Goal: Navigation & Orientation: Find specific page/section

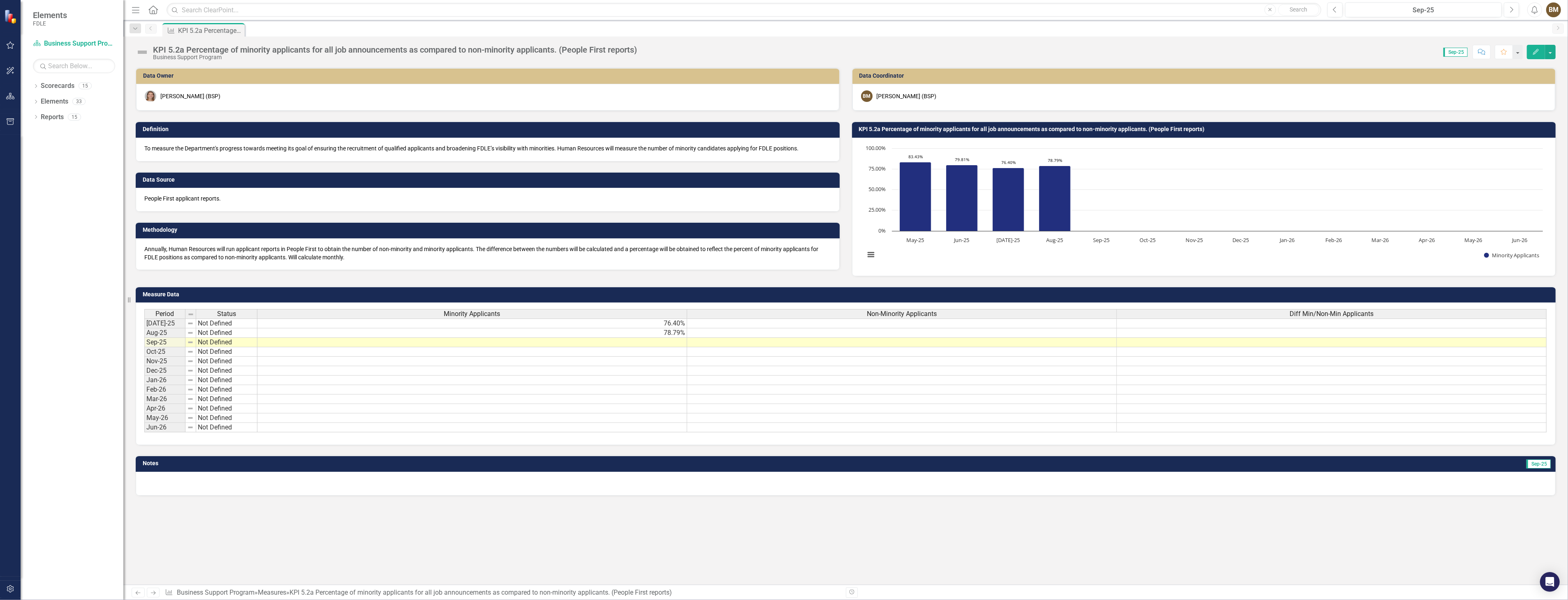
click at [618, 512] on div "Data Owner [PERSON_NAME] (BSP) Definition To measure the Department's progress …" at bounding box center [845, 326] width 1444 height 518
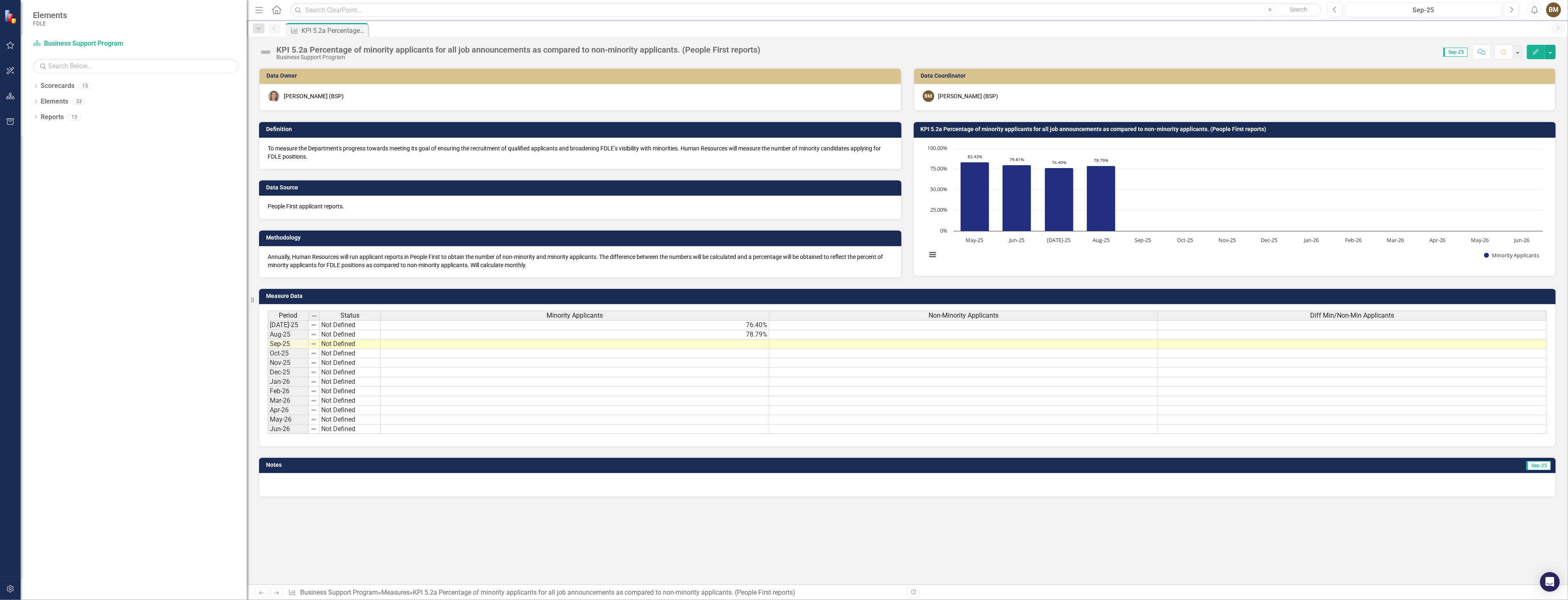
drag, startPoint x: 124, startPoint y: 227, endPoint x: 255, endPoint y: 232, distance: 131.1
click at [255, 232] on div "Elements FDLE Scorecard Business Support Program Search Dropdown Scorecards 15 …" at bounding box center [784, 300] width 1568 height 600
click at [37, 88] on icon "Dropdown" at bounding box center [35, 86] width 5 height 4
click at [40, 133] on icon "Dropdown" at bounding box center [40, 132] width 6 height 5
click at [51, 149] on icon "Dropdown" at bounding box center [48, 148] width 6 height 5
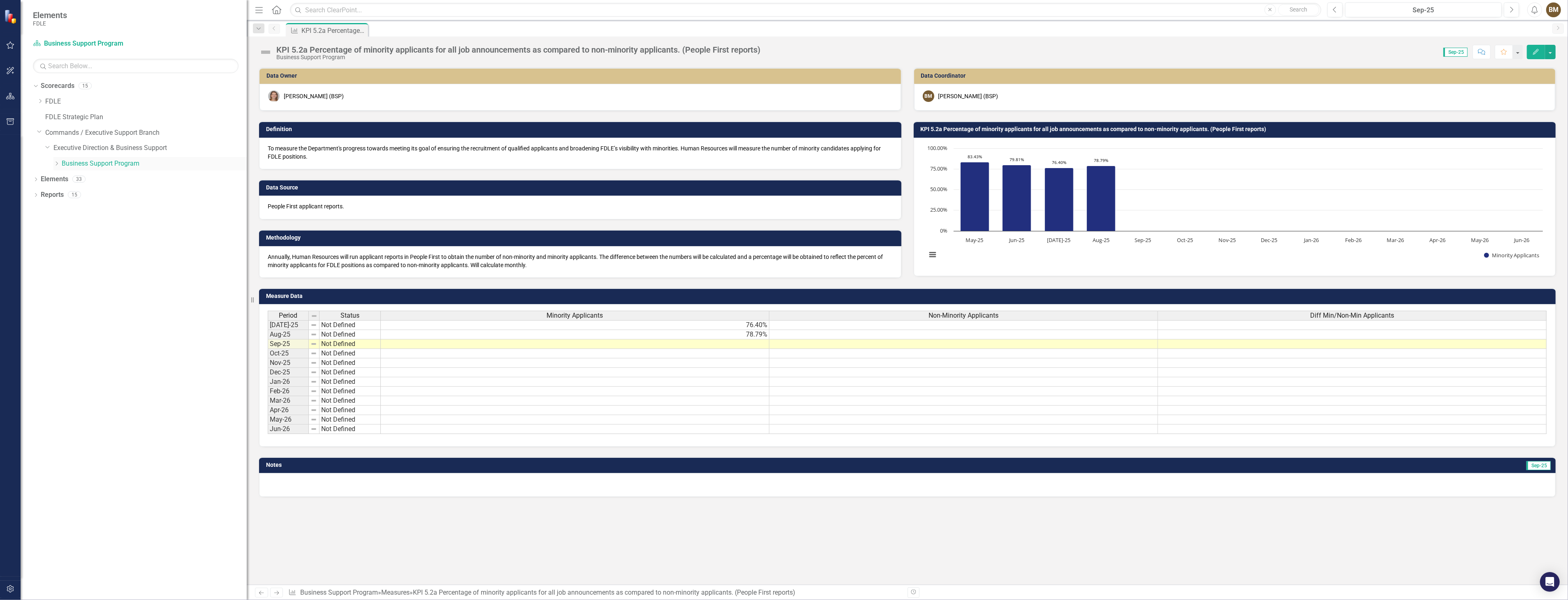
click at [83, 162] on link "Business Support Program" at bounding box center [154, 164] width 185 height 10
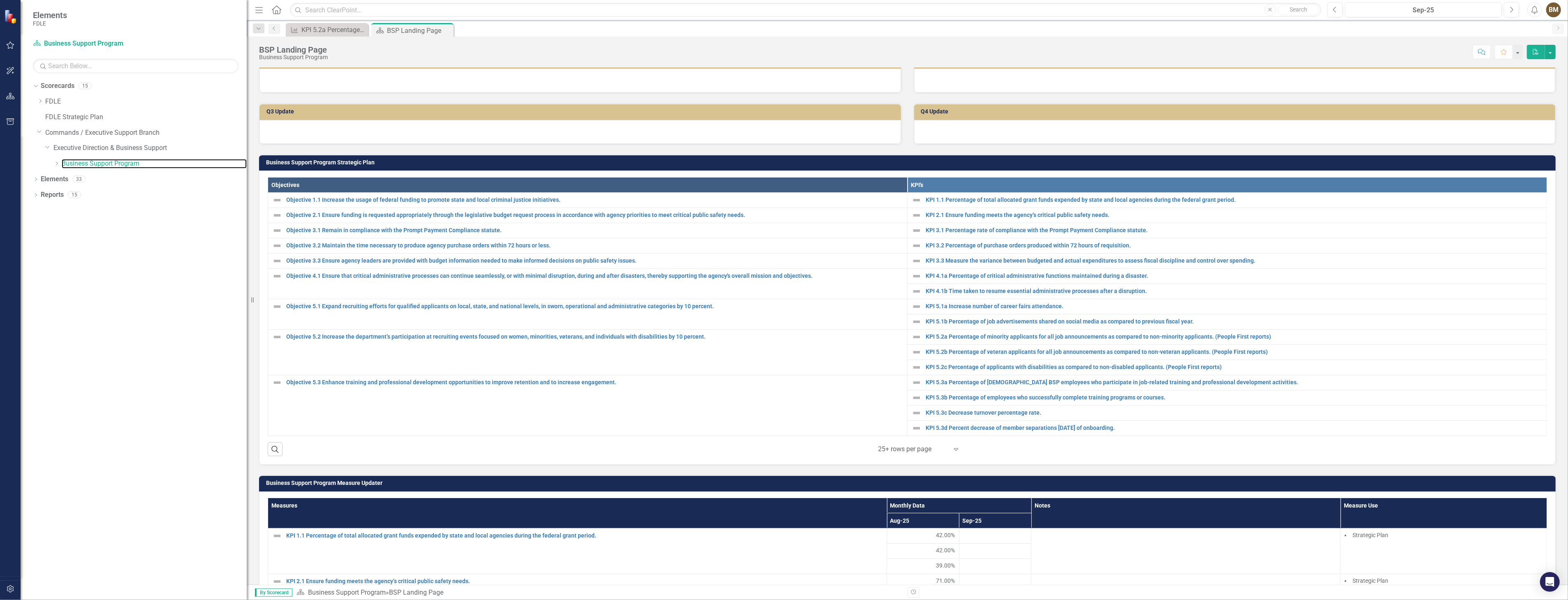
scroll to position [33, 0]
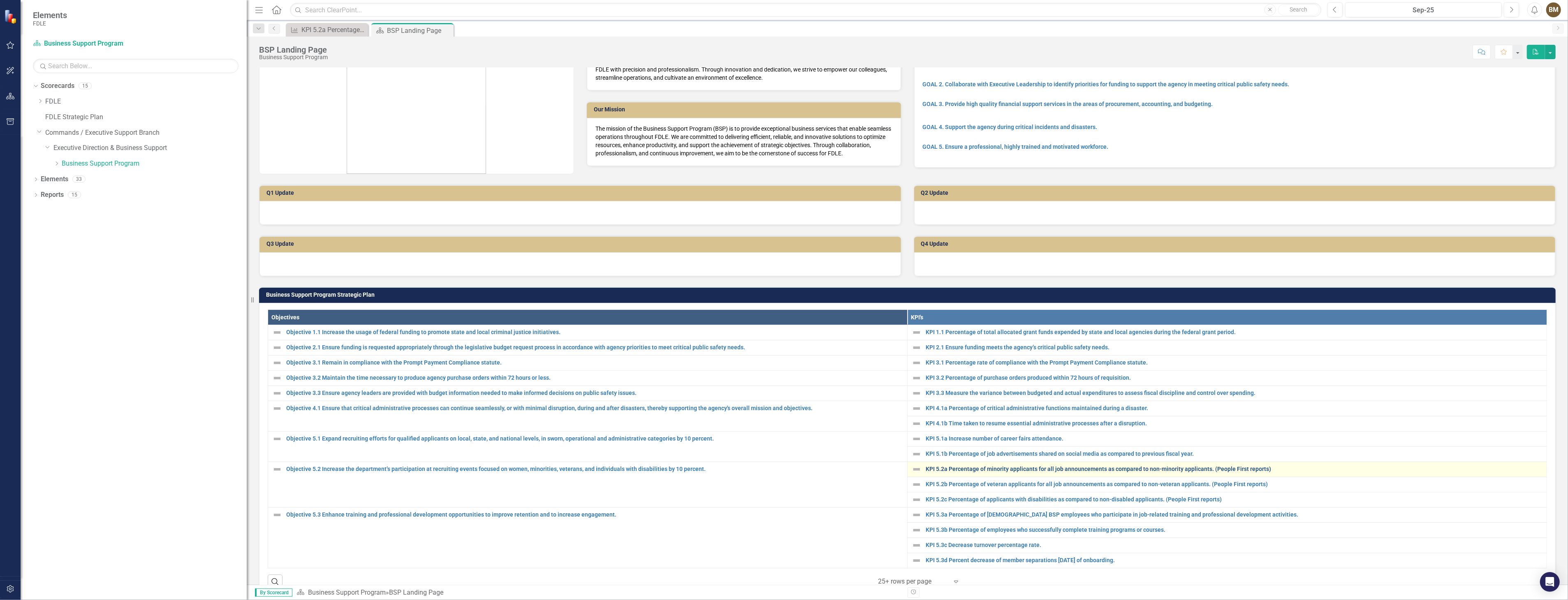
click at [954, 469] on link "KPI 5.2a Percentage of minority applicants for all job announcements as compare…" at bounding box center [1234, 469] width 617 height 6
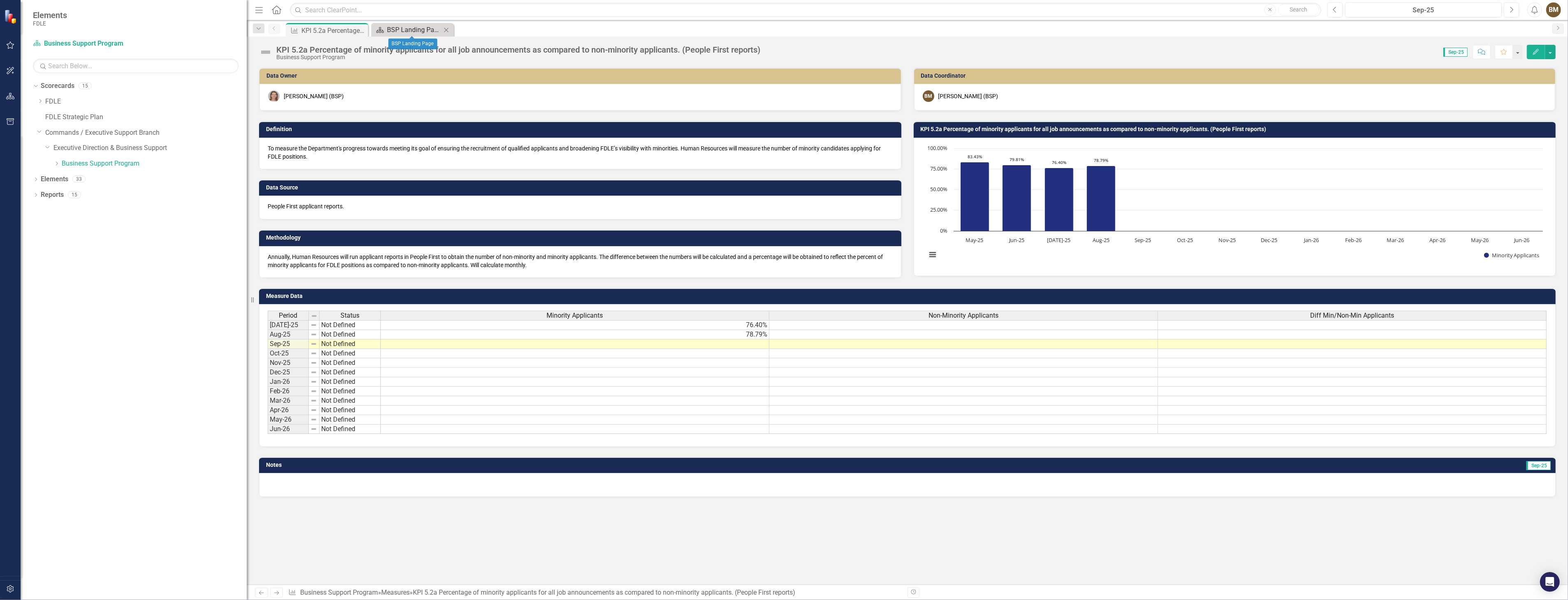
click at [394, 30] on div "BSP Landing Page" at bounding box center [414, 30] width 54 height 10
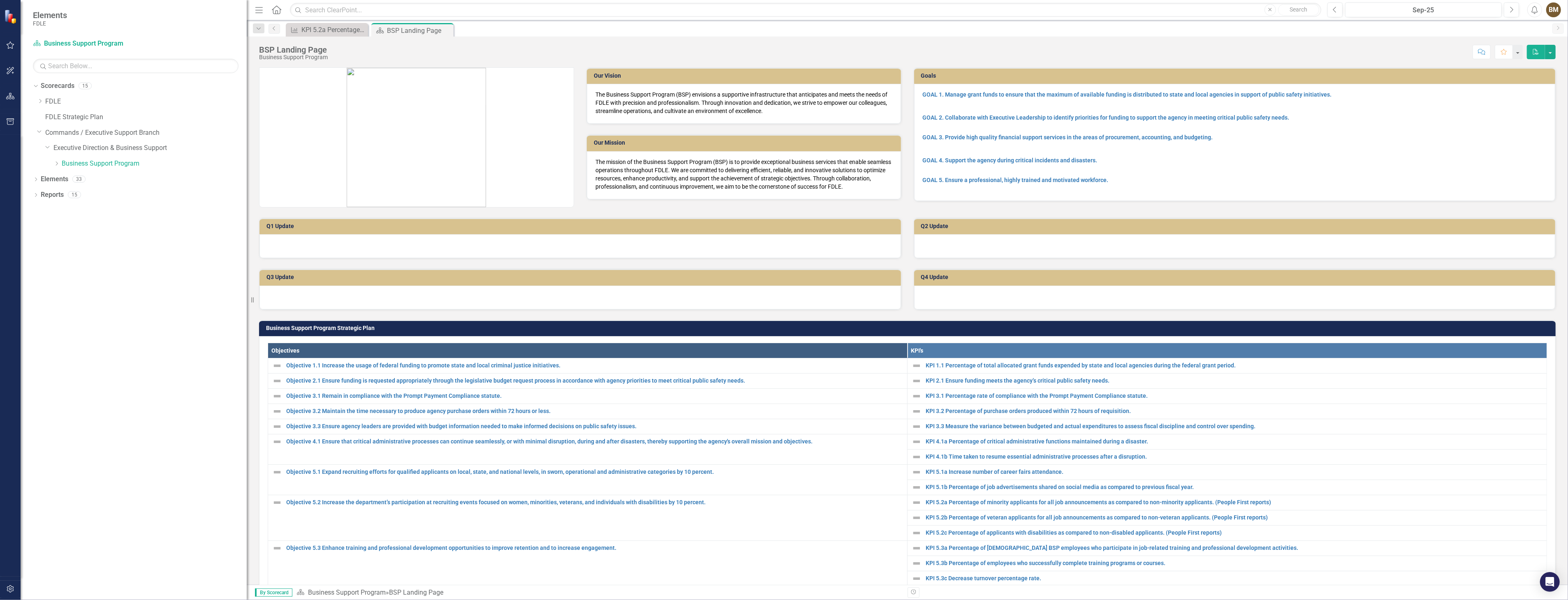
scroll to position [91, 0]
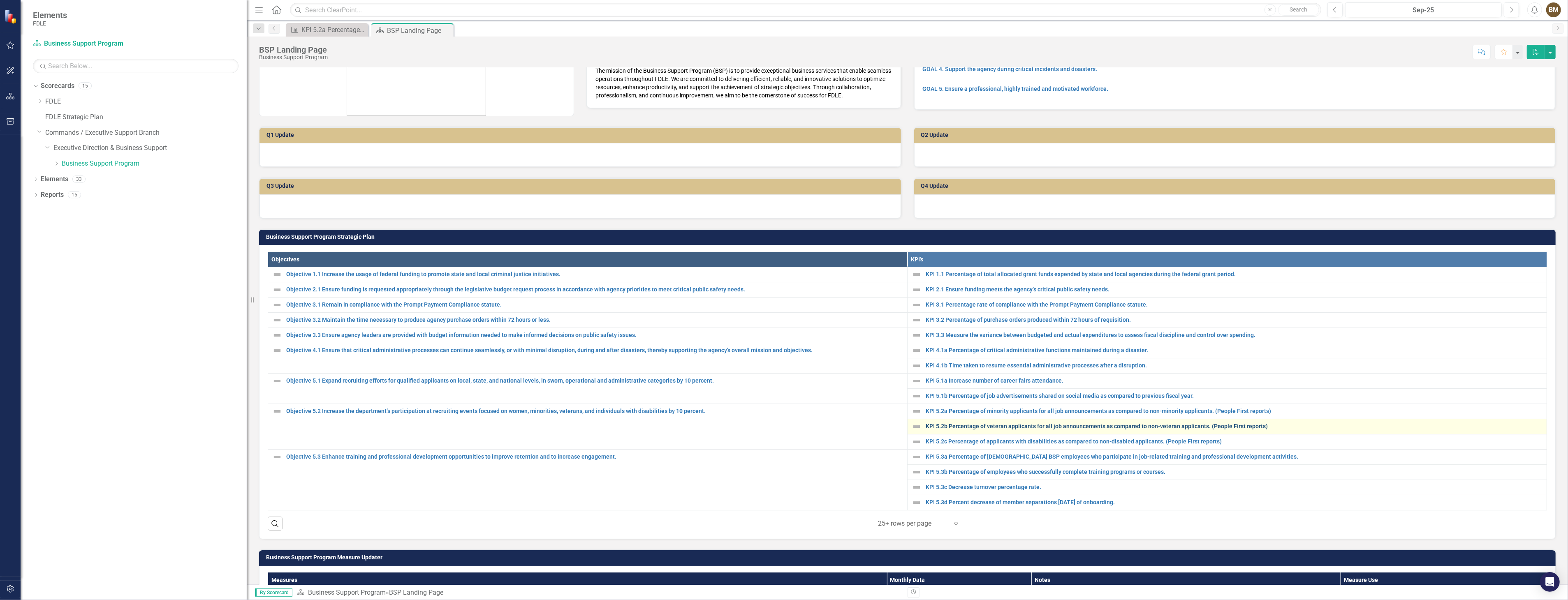
click at [953, 427] on link "KPI 5.2b Percentage of veteran applicants for all job announcements as compared…" at bounding box center [1234, 427] width 617 height 6
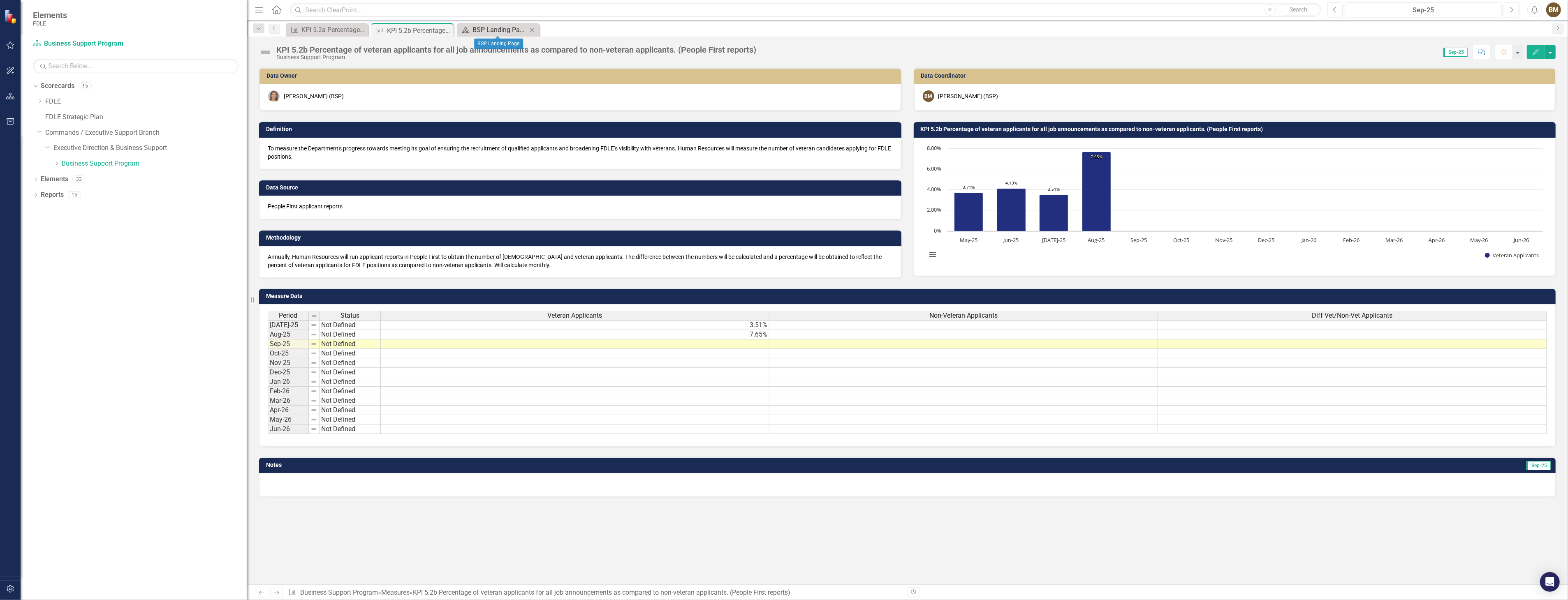
click at [488, 27] on div "BSP Landing Page" at bounding box center [499, 30] width 54 height 10
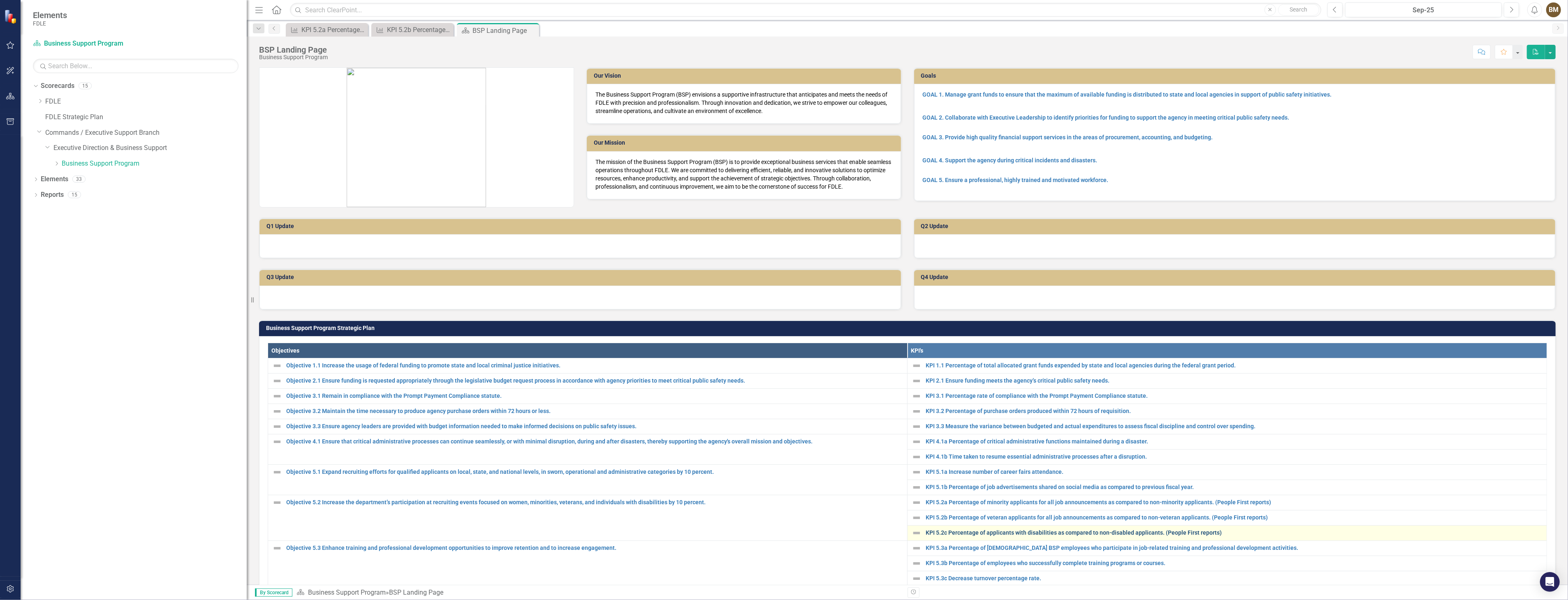
click at [959, 531] on link "KPI 5.2c Percentage of applicants with disabilities as compared to non-disabled…" at bounding box center [1234, 533] width 617 height 6
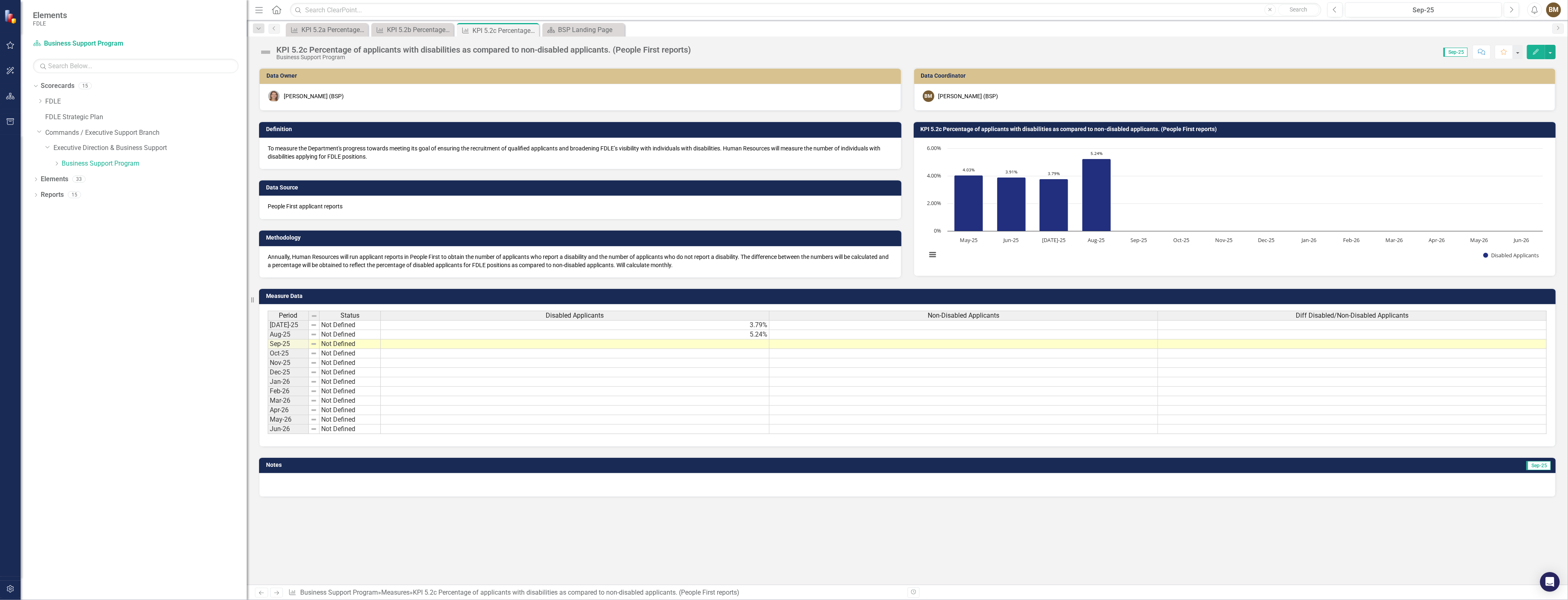
click at [387, 551] on div "Data Owner [PERSON_NAME] (BSP) Definition To measure the Department's progress …" at bounding box center [907, 326] width 1321 height 518
